Goal: Task Accomplishment & Management: Complete application form

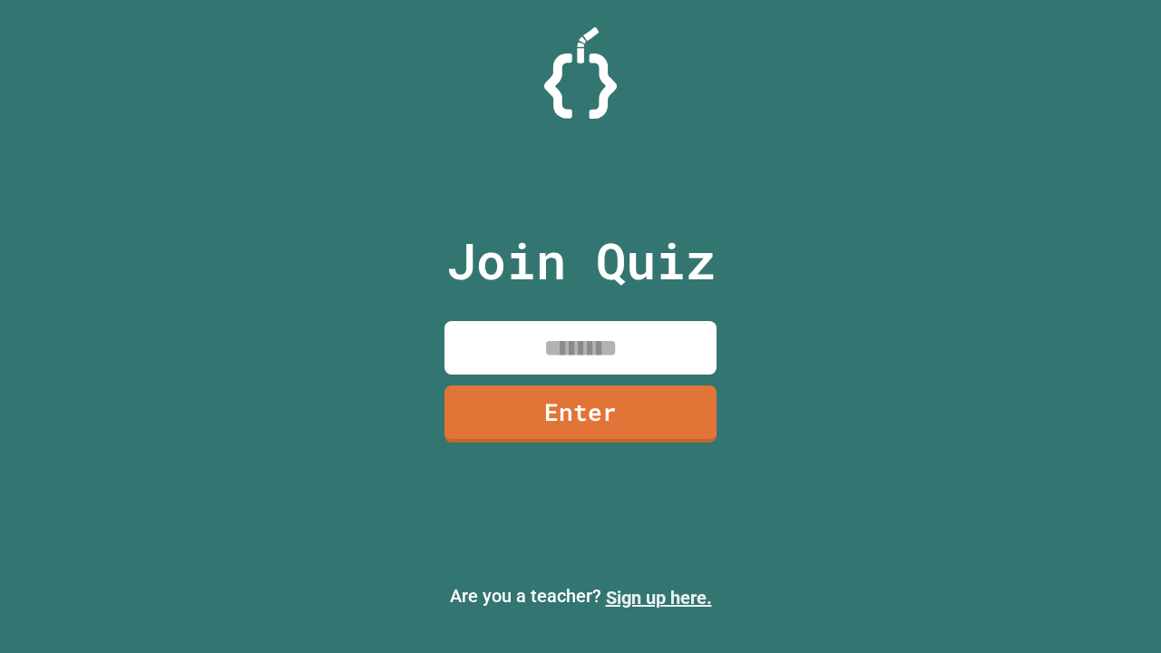
click at [658, 598] on link "Sign up here." at bounding box center [659, 598] width 106 height 22
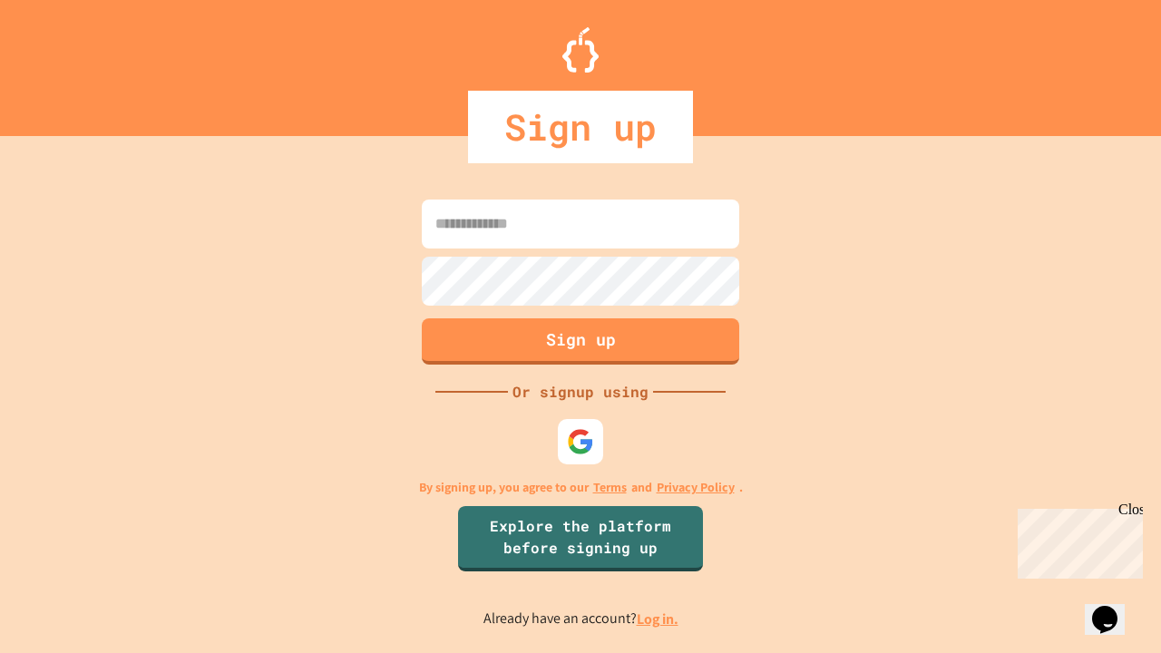
click at [658, 618] on link "Log in." at bounding box center [658, 618] width 42 height 19
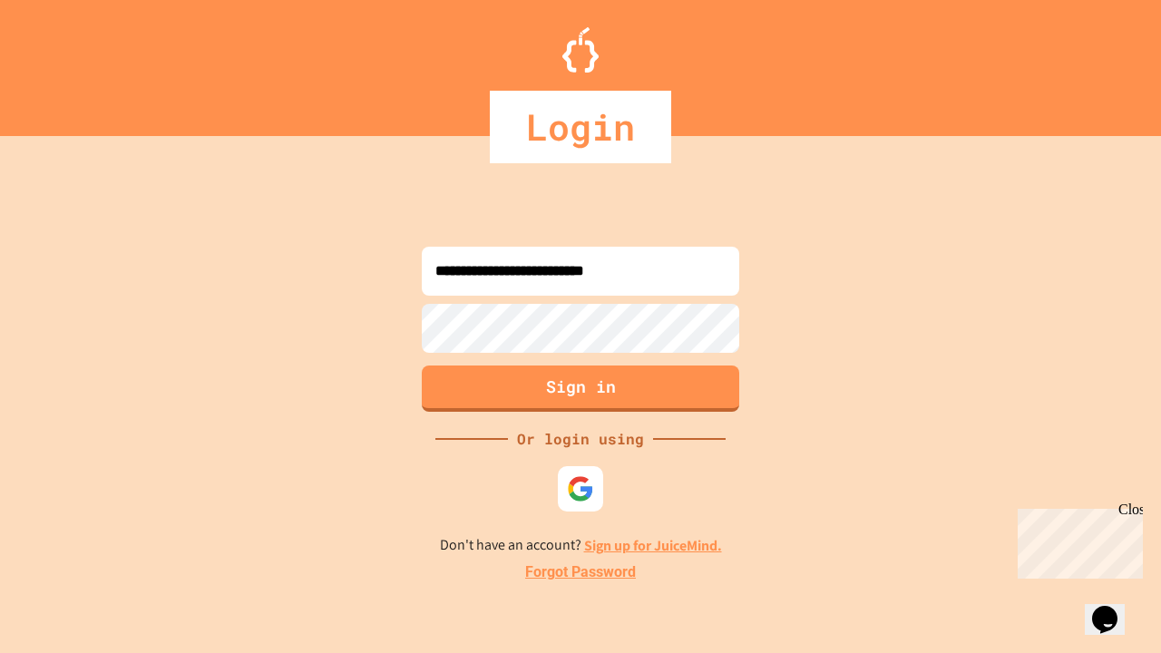
type input "**********"
